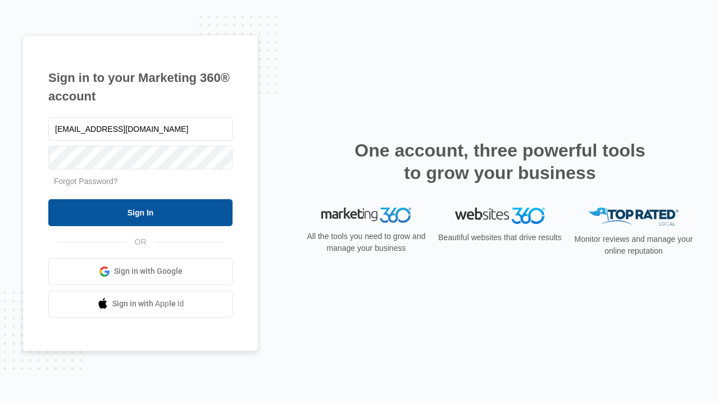
click at [140, 212] on input "Sign In" at bounding box center [140, 212] width 184 height 27
